Goal: Task Accomplishment & Management: Use online tool/utility

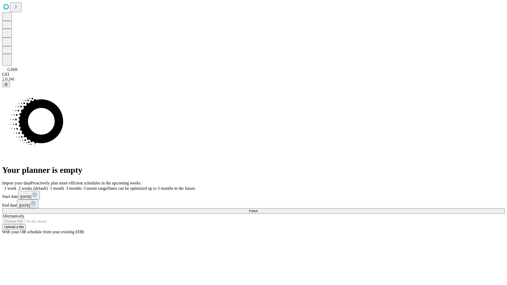
click at [258, 209] on span "Fetch" at bounding box center [253, 211] width 9 height 4
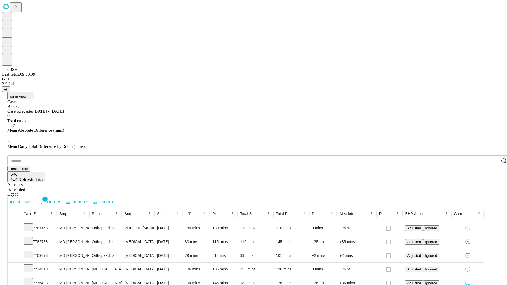
click at [31, 224] on icon at bounding box center [28, 226] width 5 height 5
